Goal: Check status

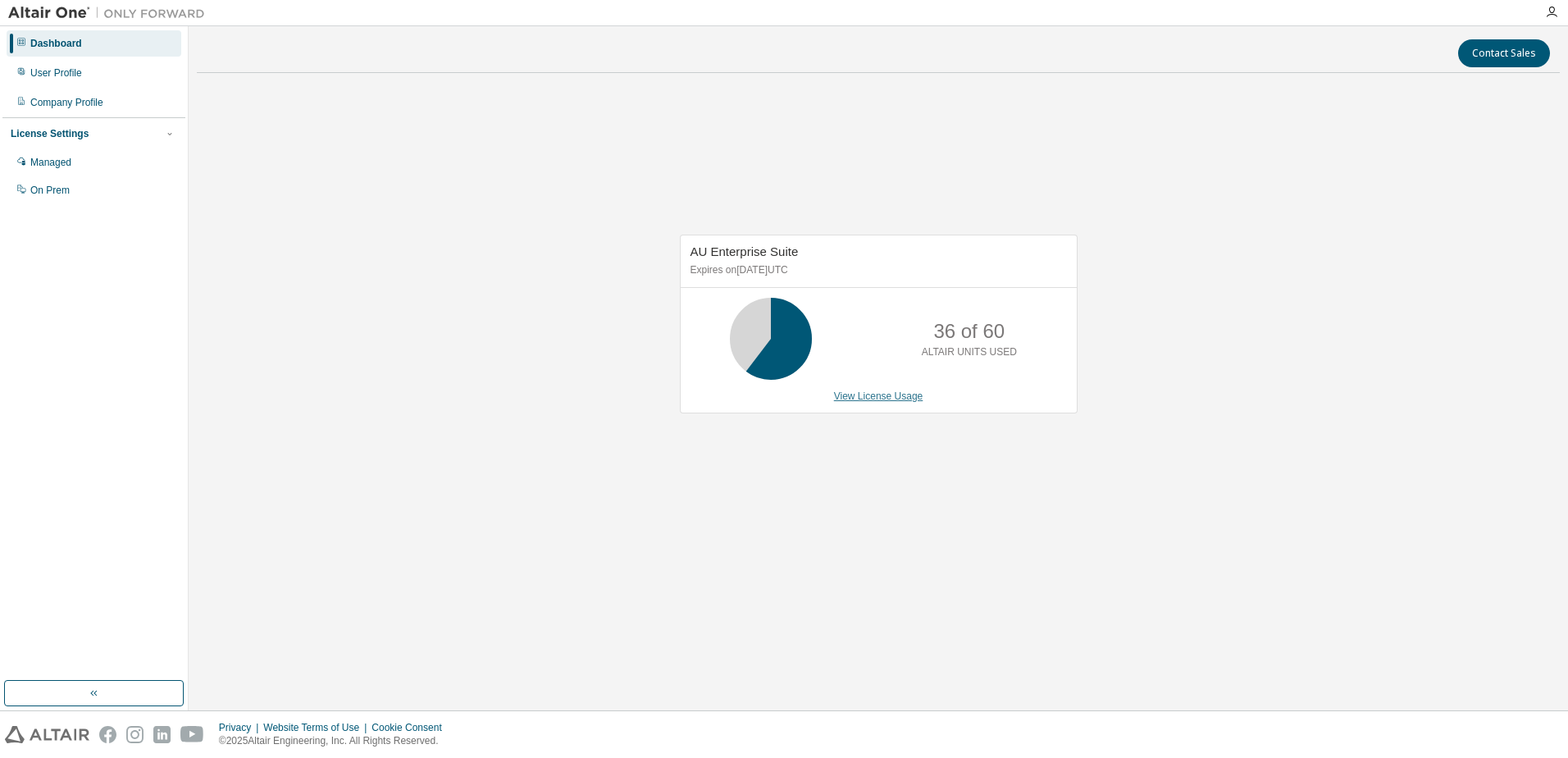
click at [880, 399] on link "View License Usage" at bounding box center [878, 396] width 90 height 11
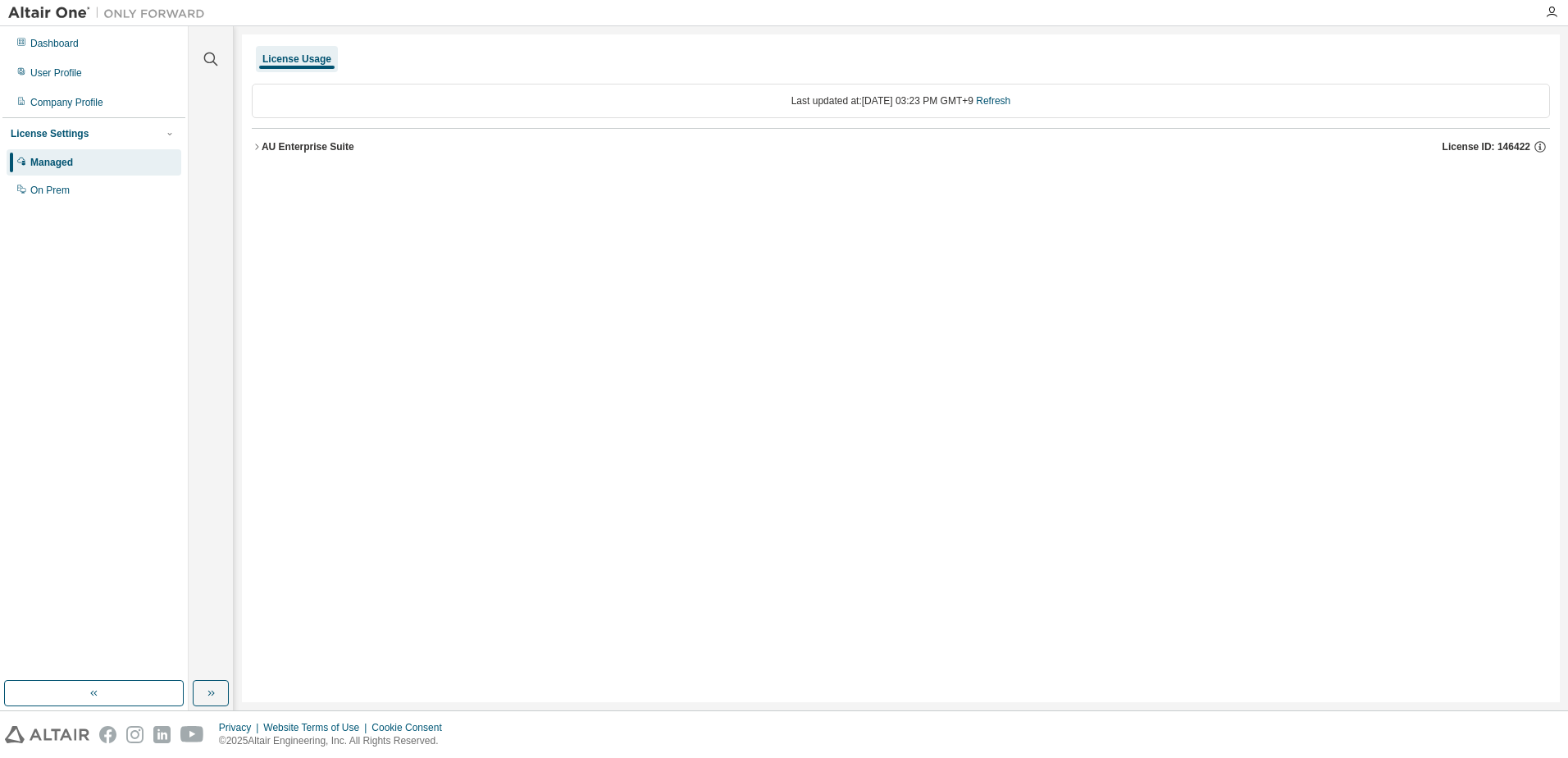
click at [291, 155] on button "AU Enterprise Suite License ID: 146422" at bounding box center [901, 146] width 1298 height 36
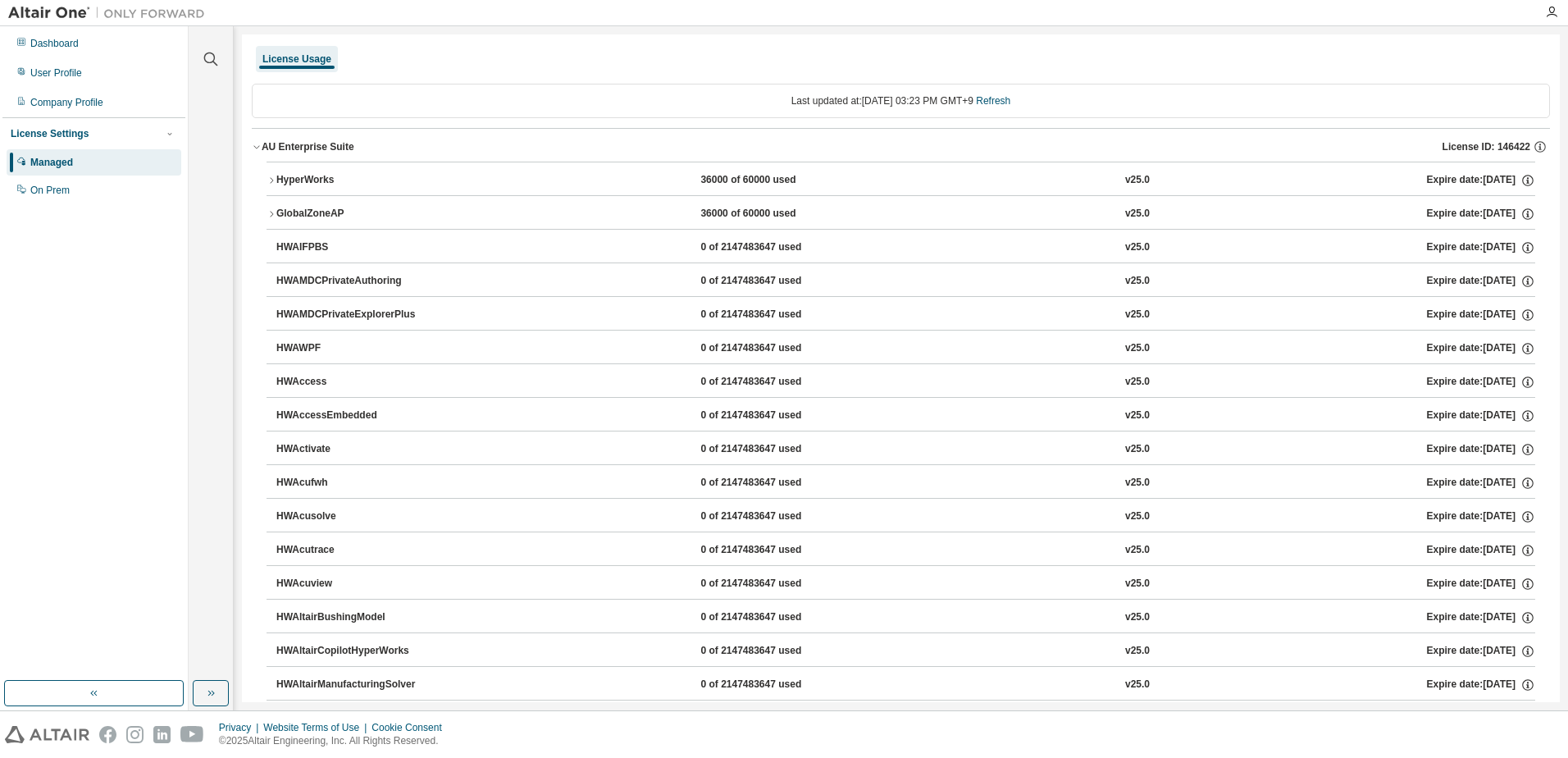
click at [293, 145] on div "AU Enterprise Suite" at bounding box center [308, 146] width 93 height 13
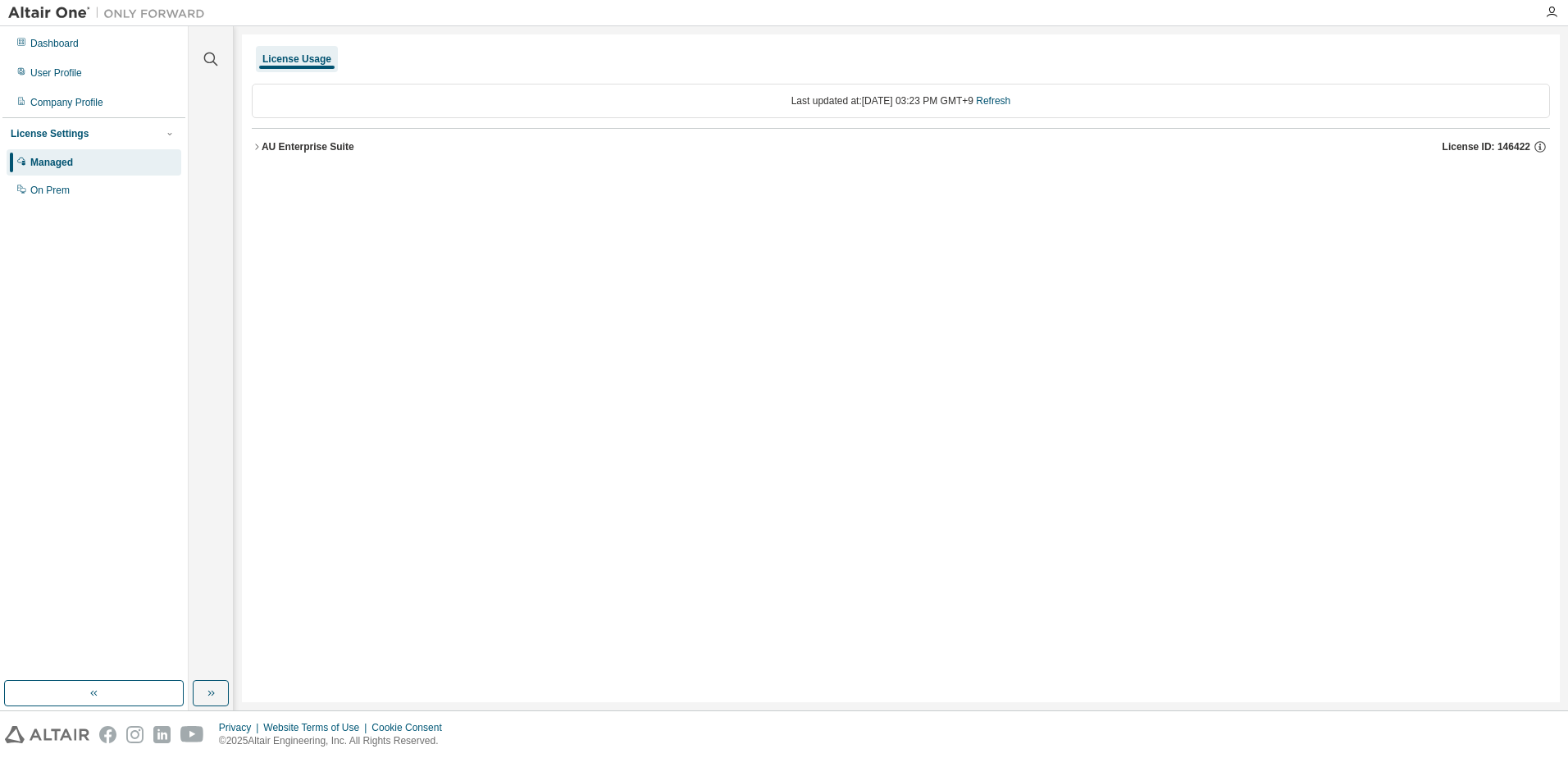
click at [293, 145] on div "AU Enterprise Suite" at bounding box center [308, 146] width 93 height 13
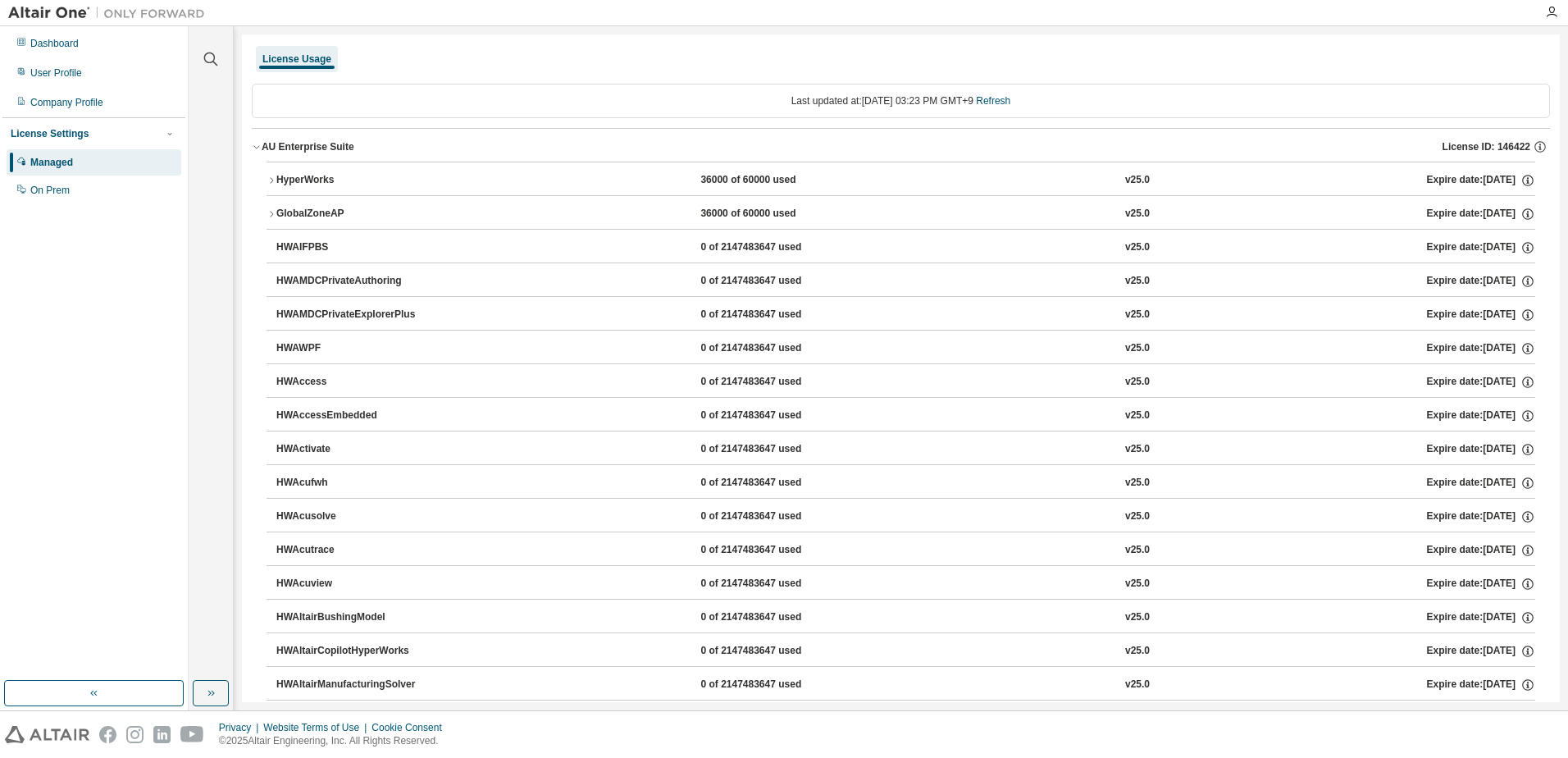
click at [302, 186] on div "HyperWorks" at bounding box center [350, 180] width 147 height 15
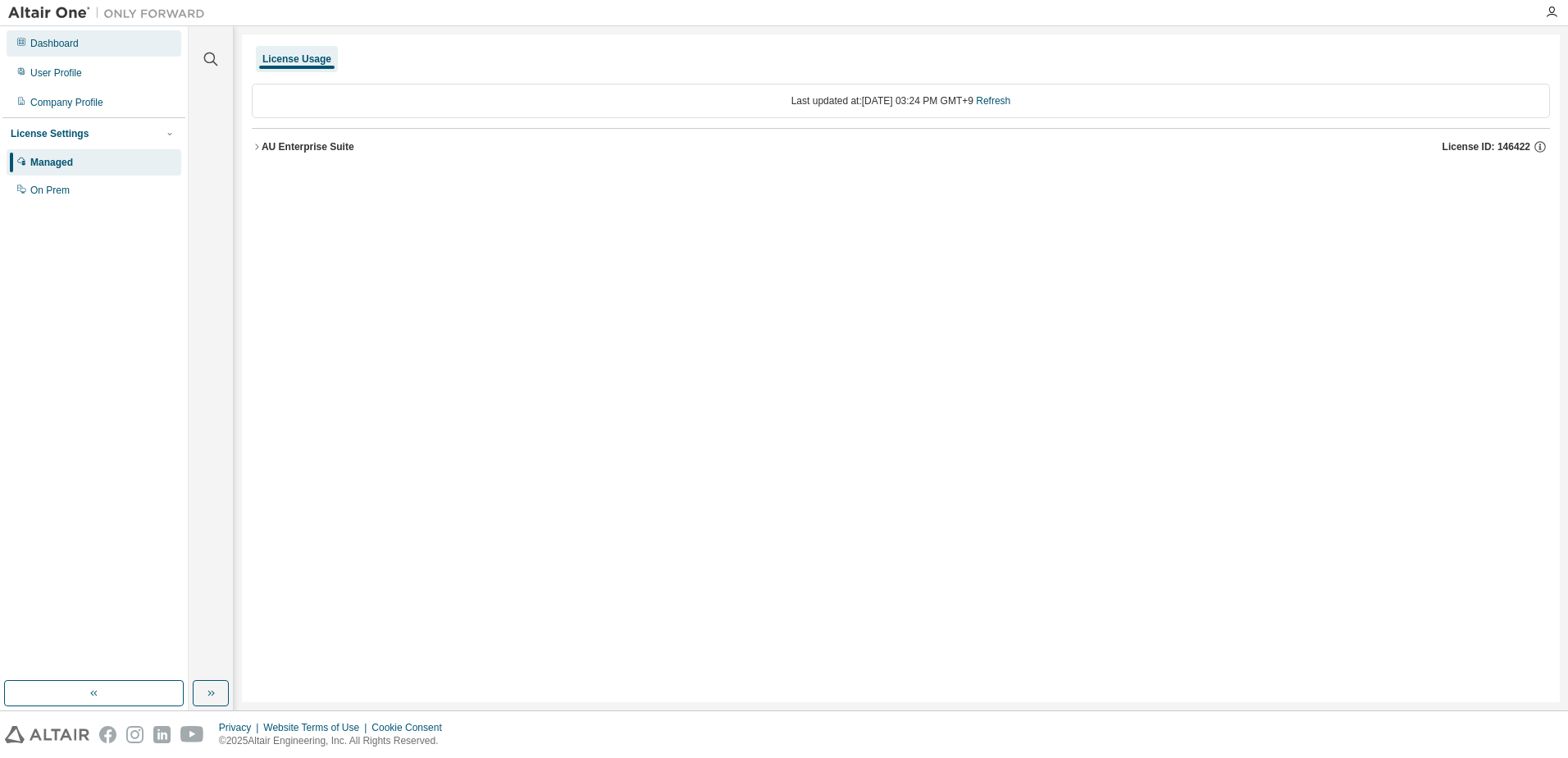
click at [86, 46] on div "Dashboard" at bounding box center [93, 43] width 175 height 26
